Goal: Find specific page/section: Find specific page/section

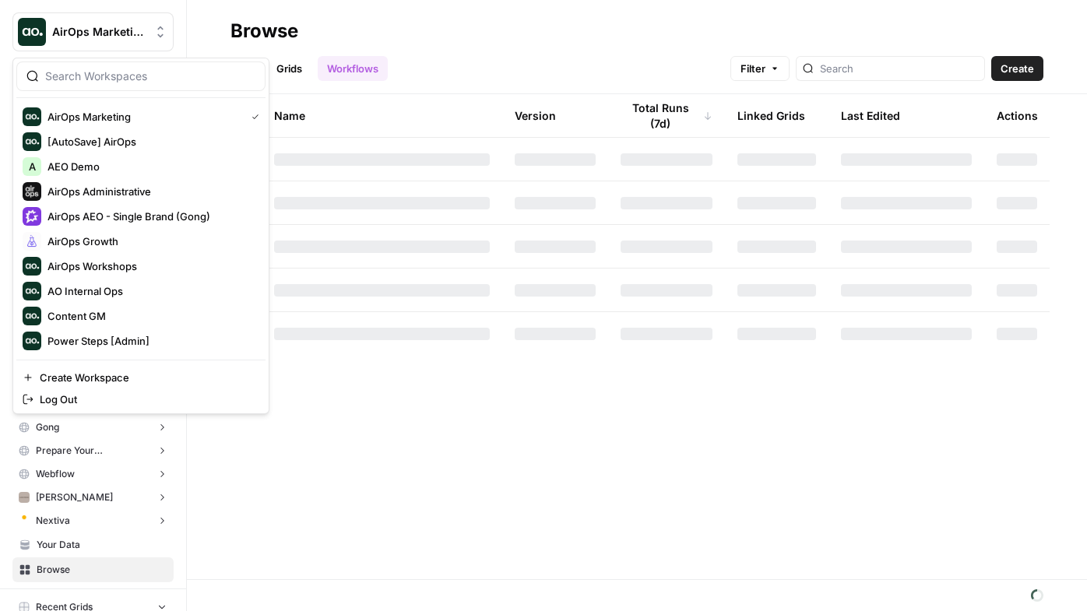
click at [103, 35] on span "AirOps Marketing" at bounding box center [99, 32] width 94 height 16
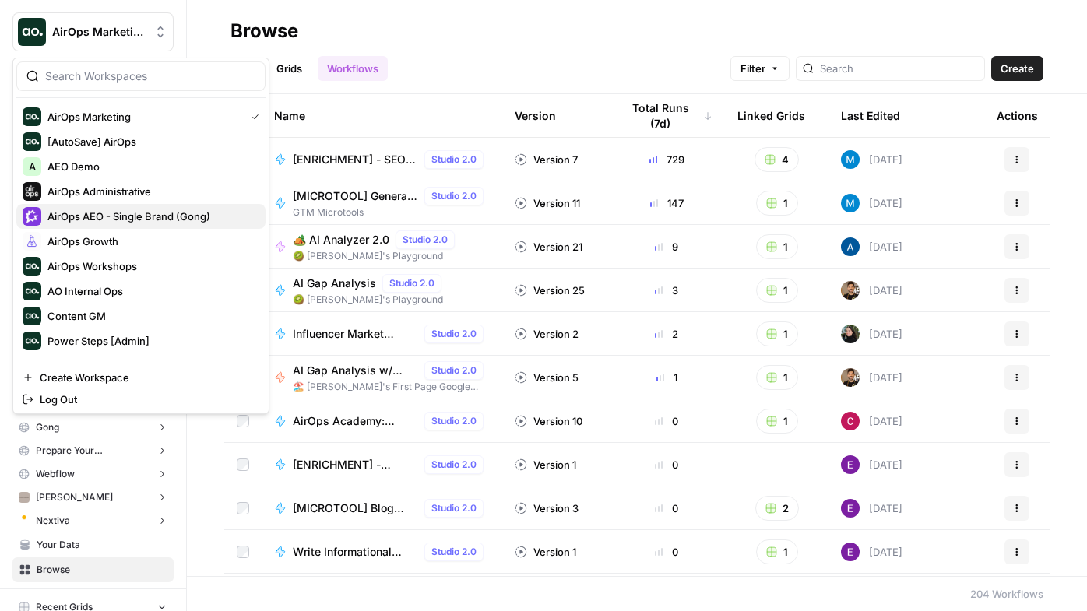
click at [111, 216] on span "AirOps AEO - Single Brand (Gong)" at bounding box center [151, 217] width 206 height 16
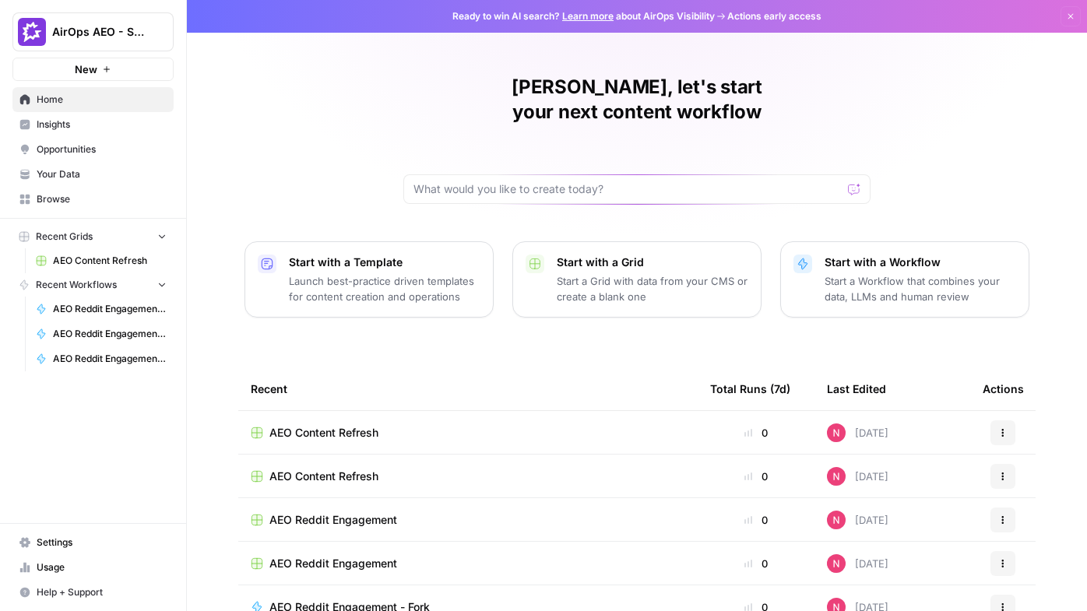
click at [83, 130] on span "Insights" at bounding box center [102, 125] width 130 height 14
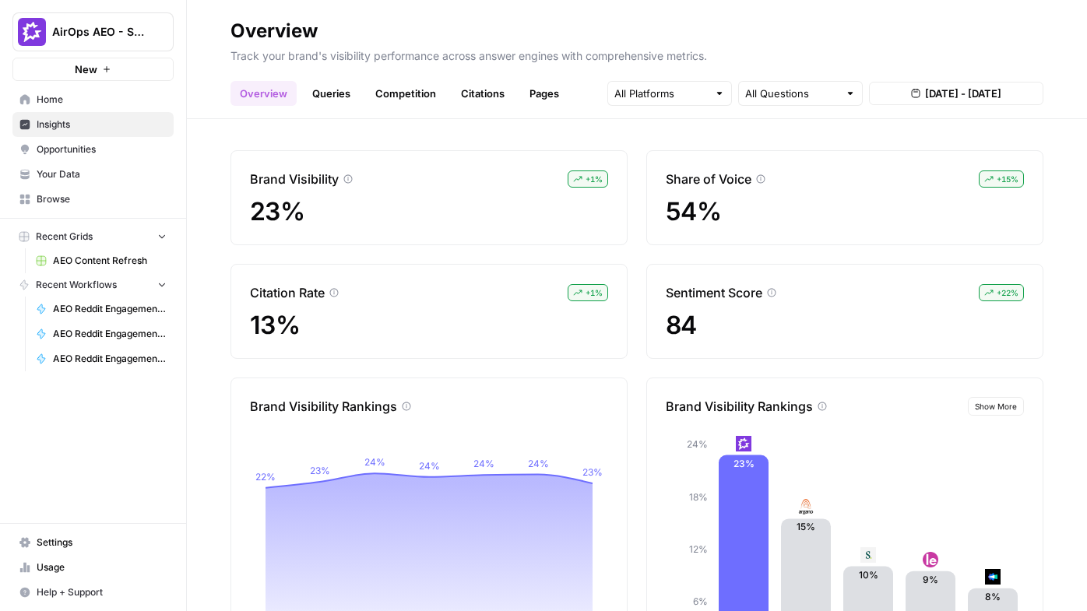
click at [331, 92] on link "Queries" at bounding box center [331, 93] width 57 height 25
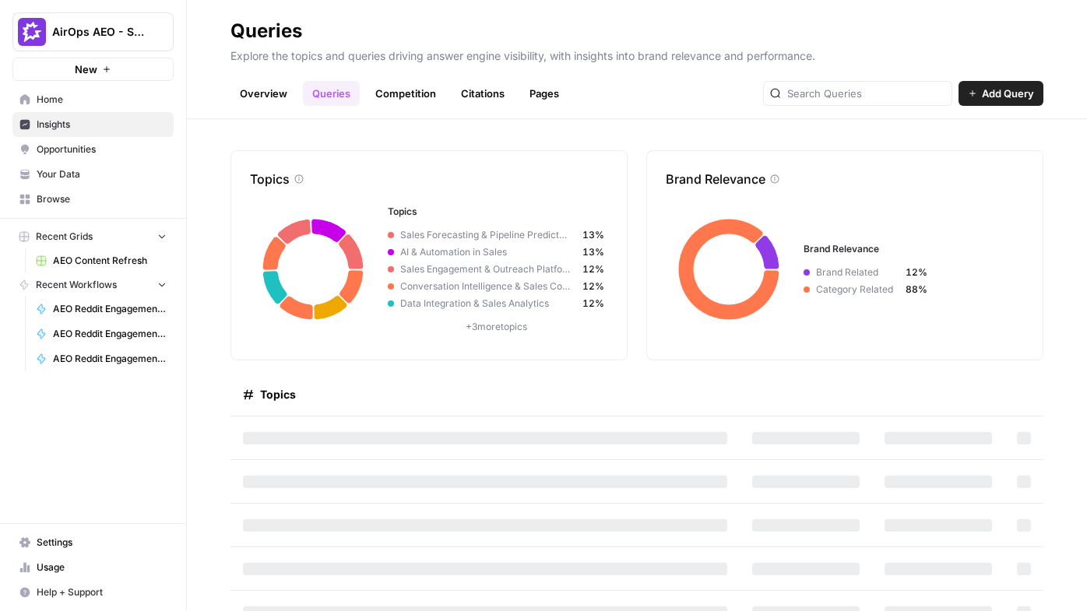
click at [76, 122] on span "Insights" at bounding box center [102, 125] width 130 height 14
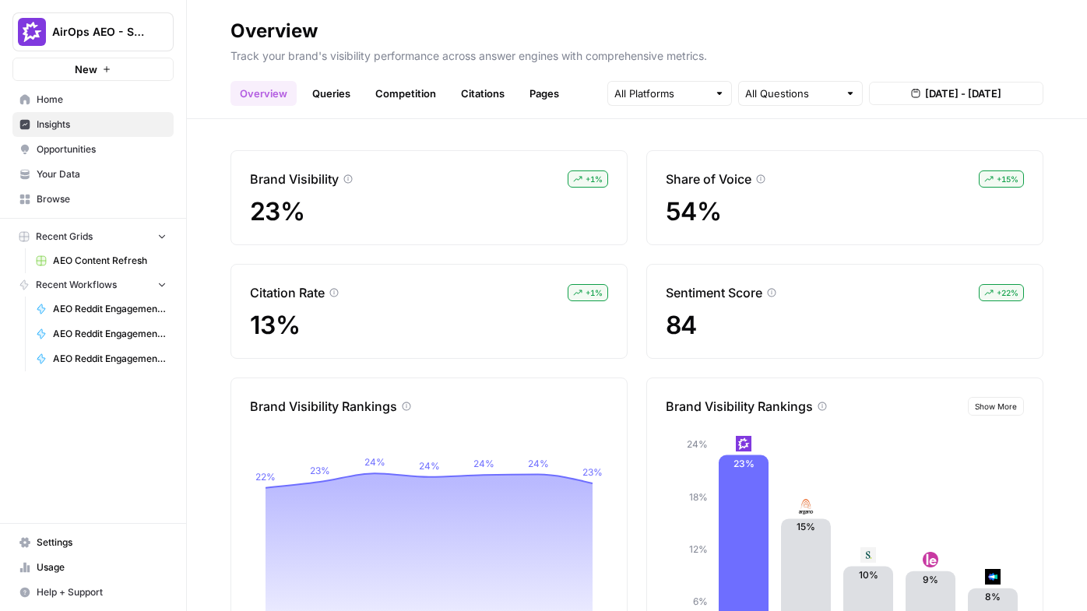
click at [331, 96] on link "Queries" at bounding box center [331, 93] width 57 height 25
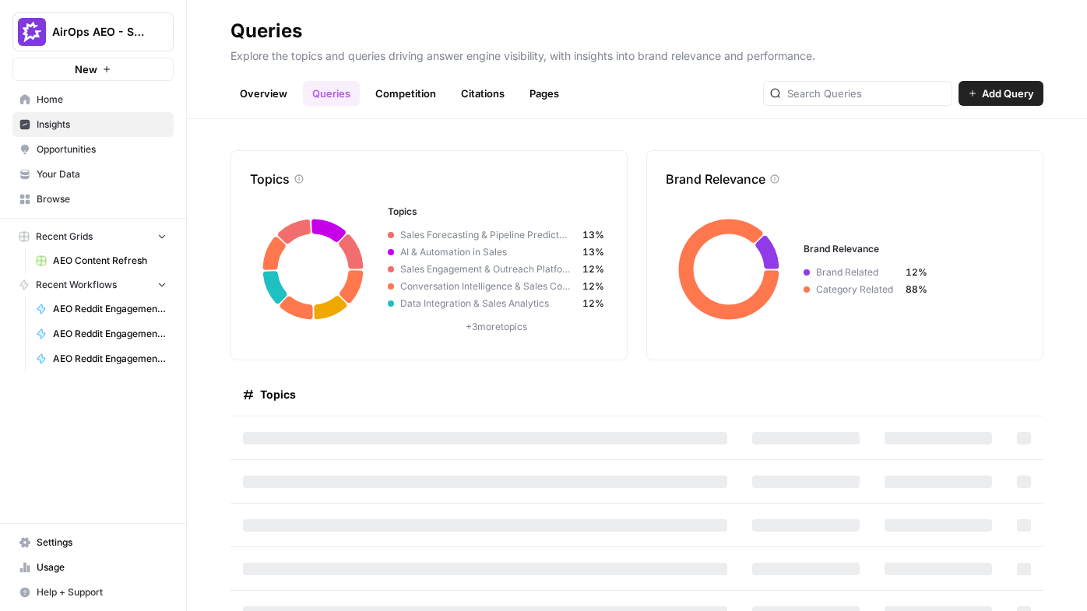
click at [396, 107] on header "Queries Explore the topics and queries driving answer engine visibility, with i…" at bounding box center [637, 59] width 900 height 119
click at [396, 100] on link "Competition" at bounding box center [405, 93] width 79 height 25
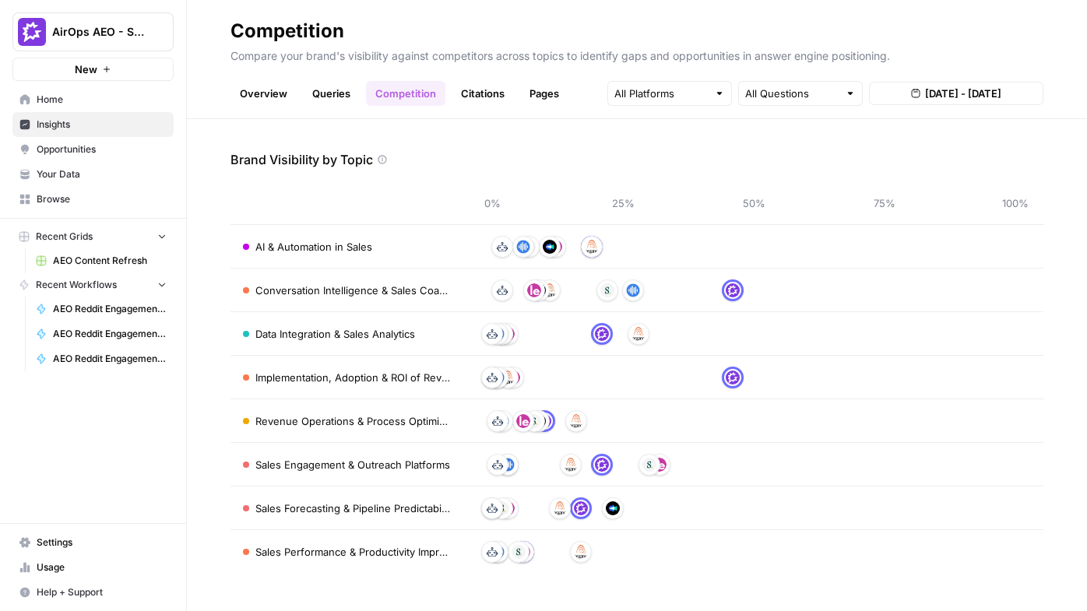
click at [470, 93] on link "Citations" at bounding box center [483, 93] width 62 height 25
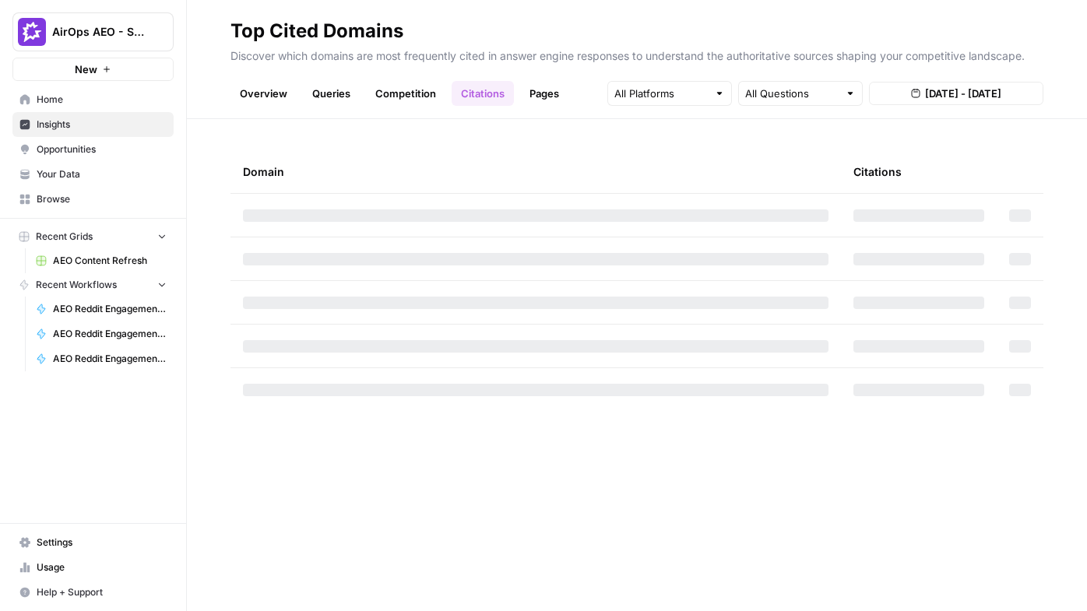
click at [329, 90] on link "Queries" at bounding box center [331, 93] width 57 height 25
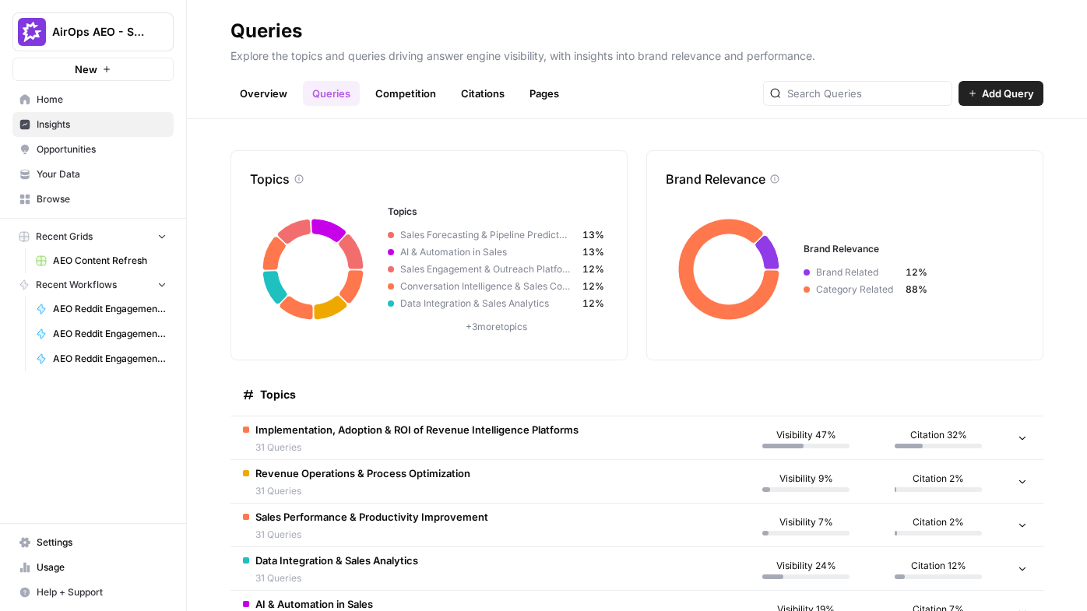
click at [77, 150] on span "Opportunities" at bounding box center [102, 150] width 130 height 14
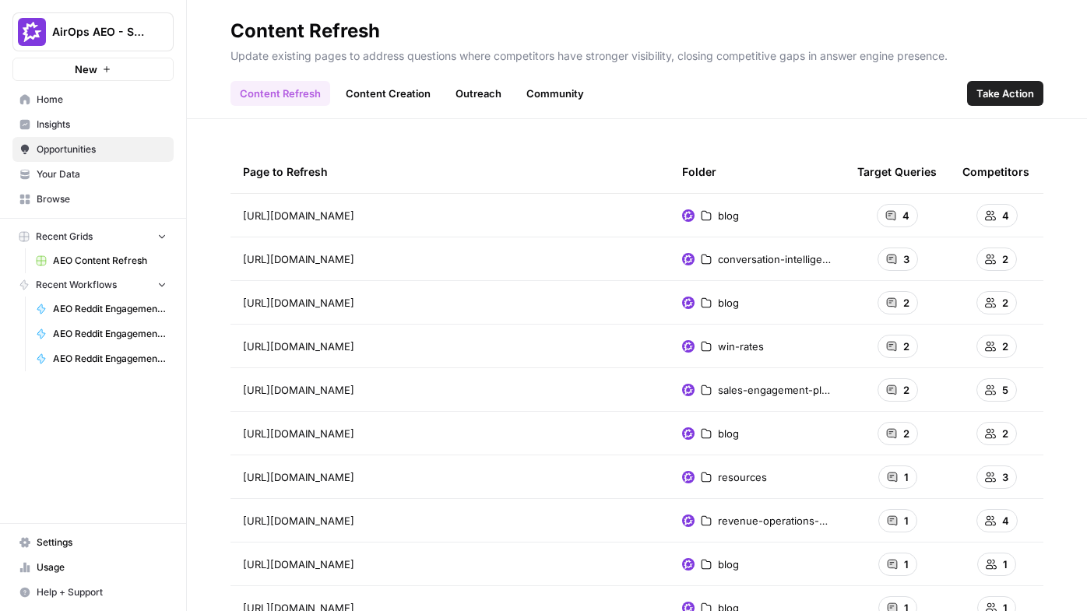
click at [1030, 100] on span "Take Action" at bounding box center [1005, 94] width 58 height 16
click at [1008, 96] on span "Take Action" at bounding box center [1005, 94] width 58 height 16
